Goal: Task Accomplishment & Management: Manage account settings

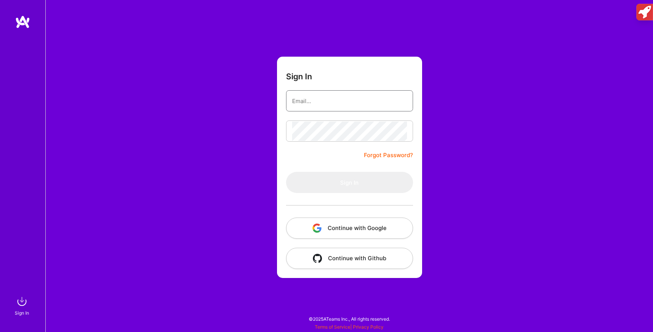
type input "[EMAIL_ADDRESS][DOMAIN_NAME]"
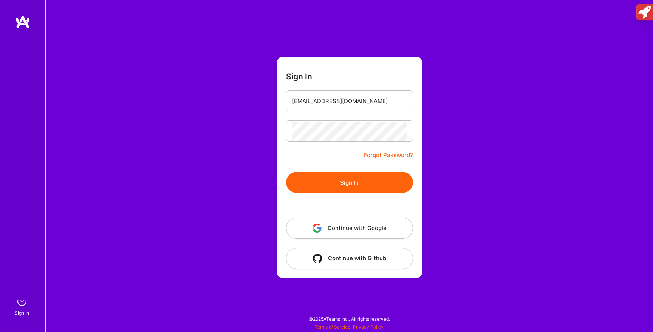
click at [347, 146] on form "Sign In [EMAIL_ADDRESS][DOMAIN_NAME] Forgot Password? Sign In Continue with Goo…" at bounding box center [349, 168] width 145 height 222
click at [344, 183] on button "Sign In" at bounding box center [349, 182] width 127 height 21
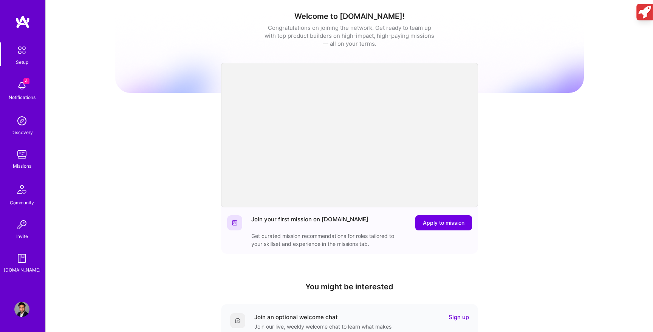
click at [27, 88] on img at bounding box center [21, 85] width 15 height 15
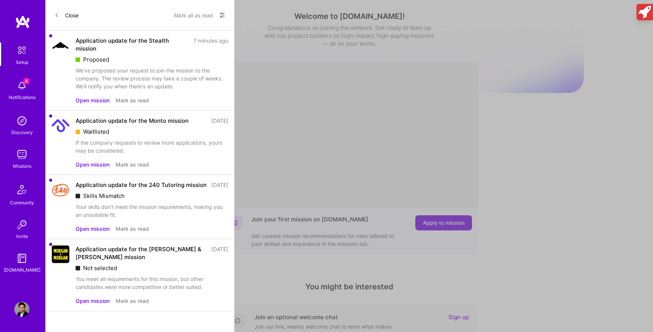
click at [100, 99] on button "Open mission" at bounding box center [93, 100] width 34 height 8
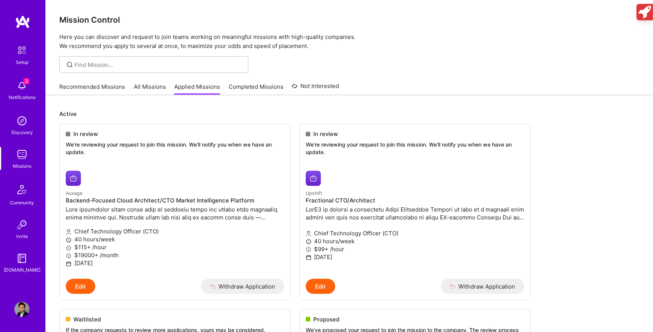
click at [24, 85] on img at bounding box center [21, 85] width 15 height 15
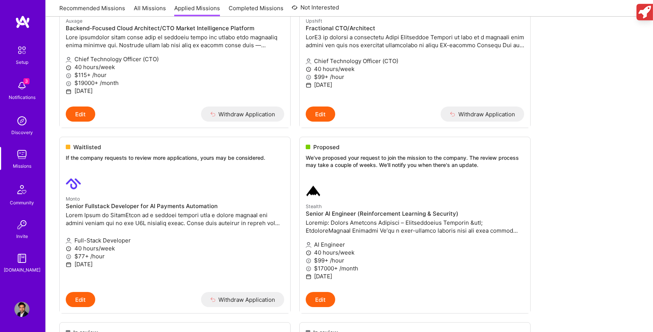
scroll to position [198, 0]
